Goal: Information Seeking & Learning: Learn about a topic

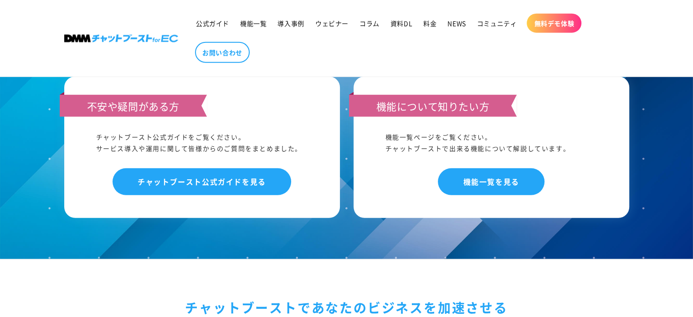
scroll to position [5999, 0]
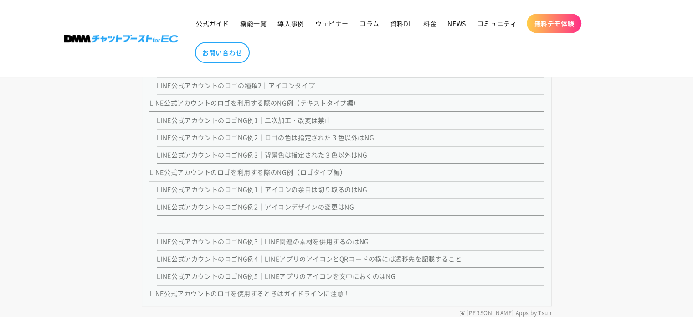
click at [245, 84] on link "LINE公式アカウントのロゴの種類2｜アイコンタイプ" at bounding box center [236, 85] width 159 height 9
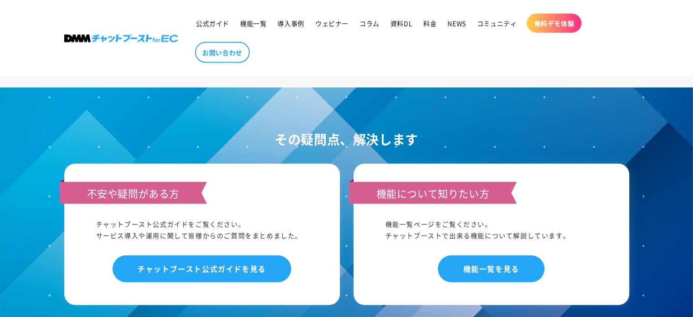
scroll to position [5863, 0]
